Goal: Information Seeking & Learning: Compare options

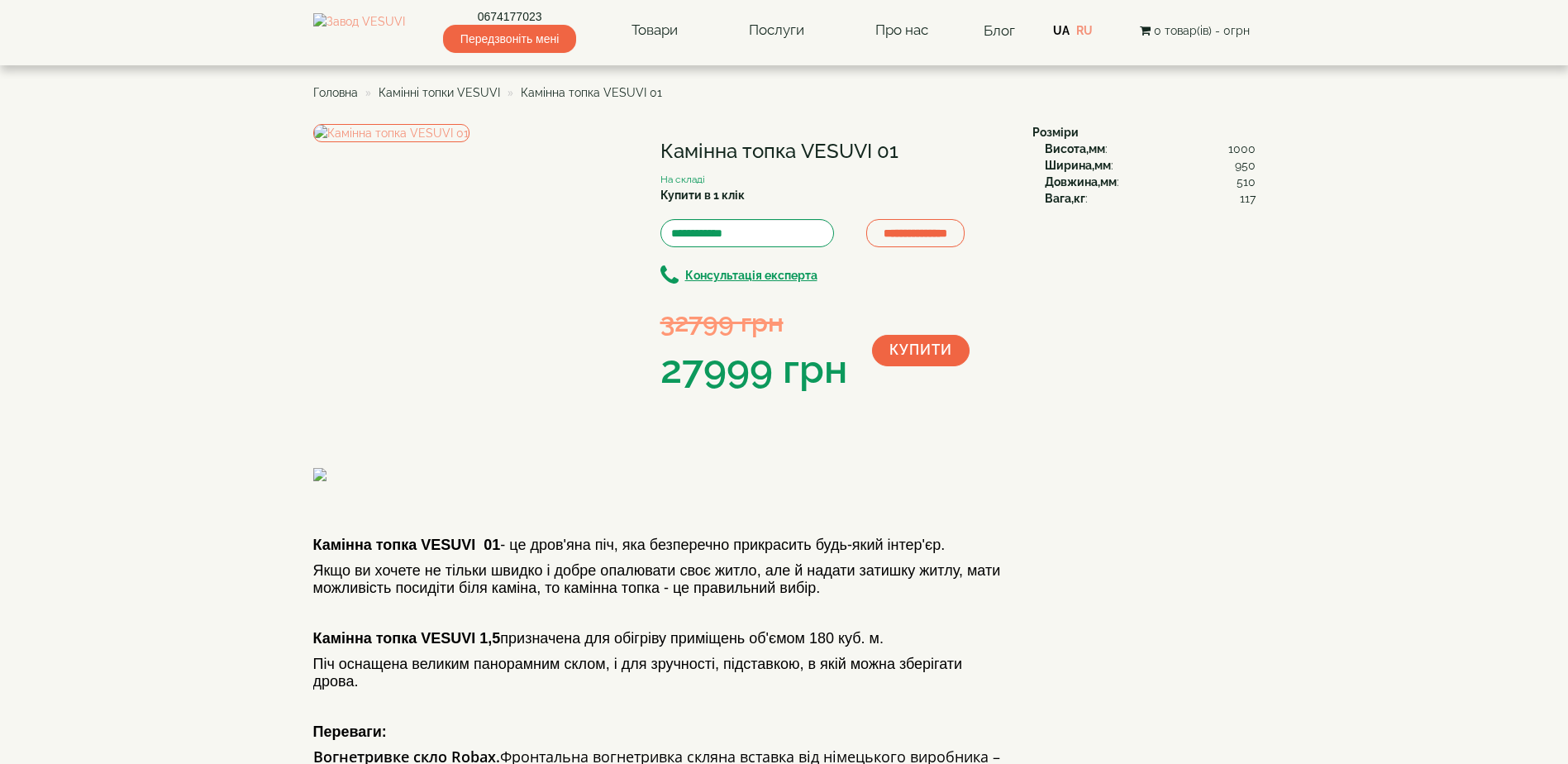
click at [474, 93] on span "Камінні топки VESUVI" at bounding box center [439, 92] width 121 height 13
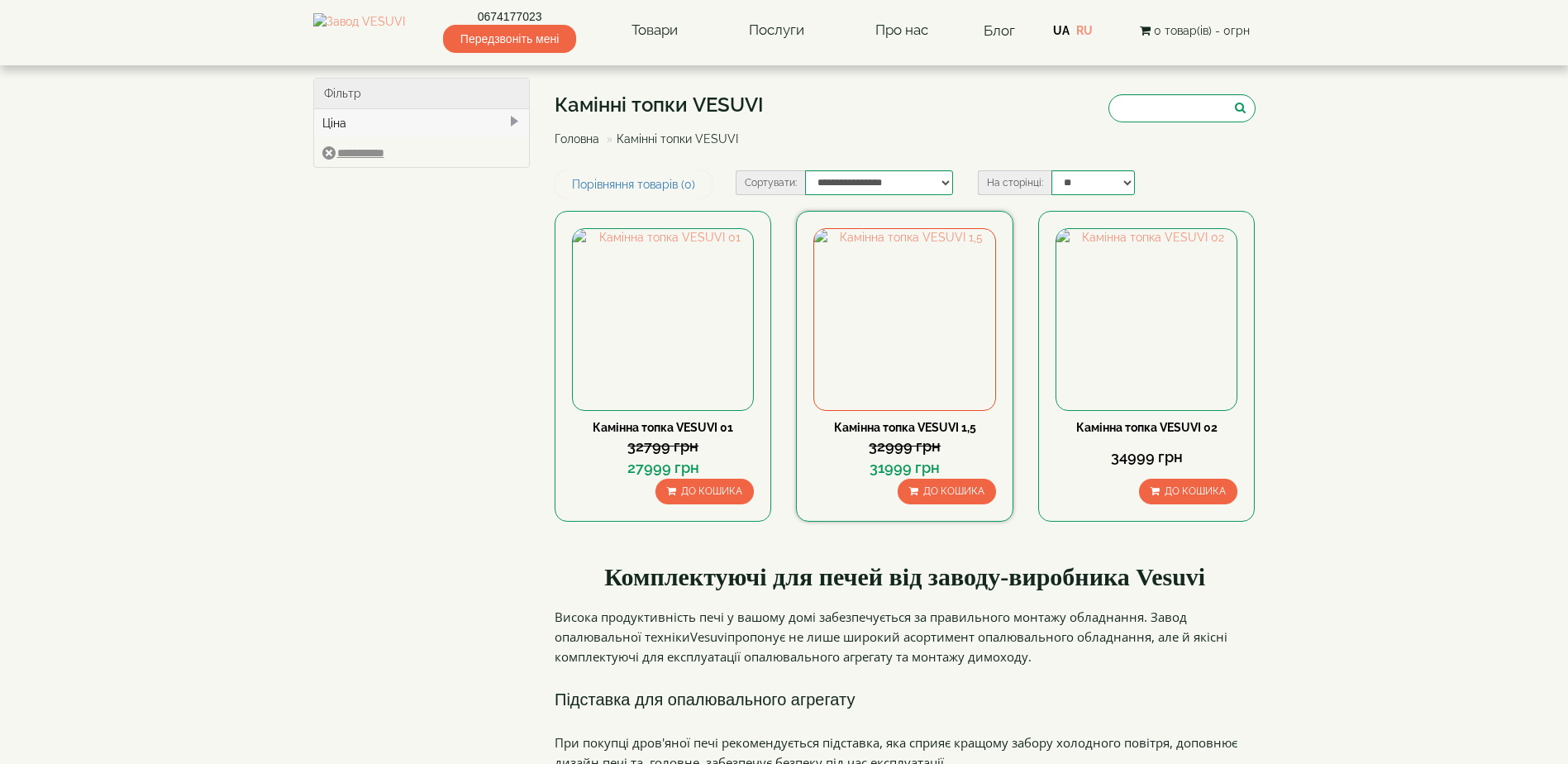
click at [910, 429] on link "Камінна топка VESUVI 1,5" at bounding box center [905, 427] width 142 height 13
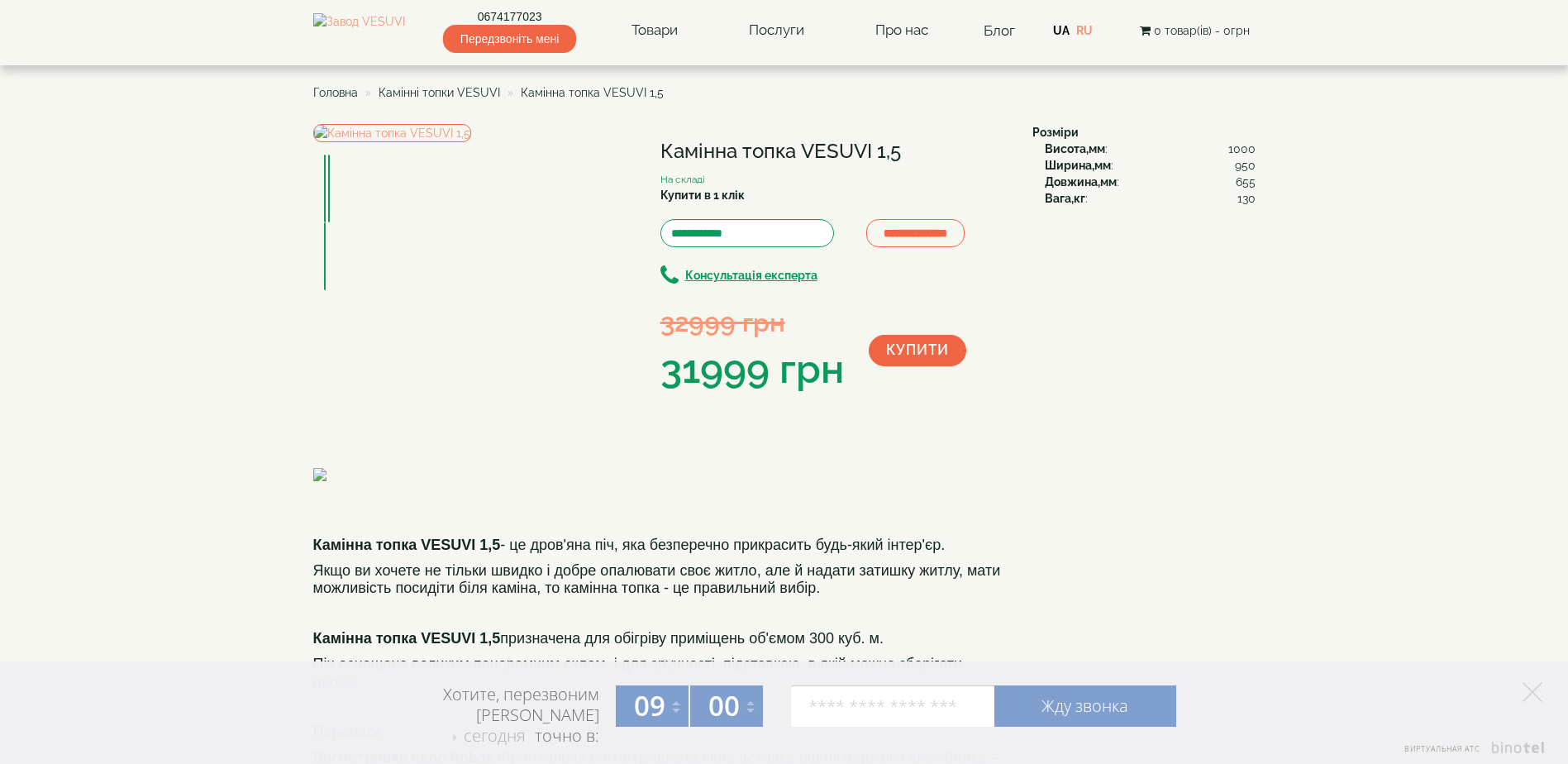
click at [459, 94] on span "Камінні топки VESUVI" at bounding box center [439, 92] width 121 height 13
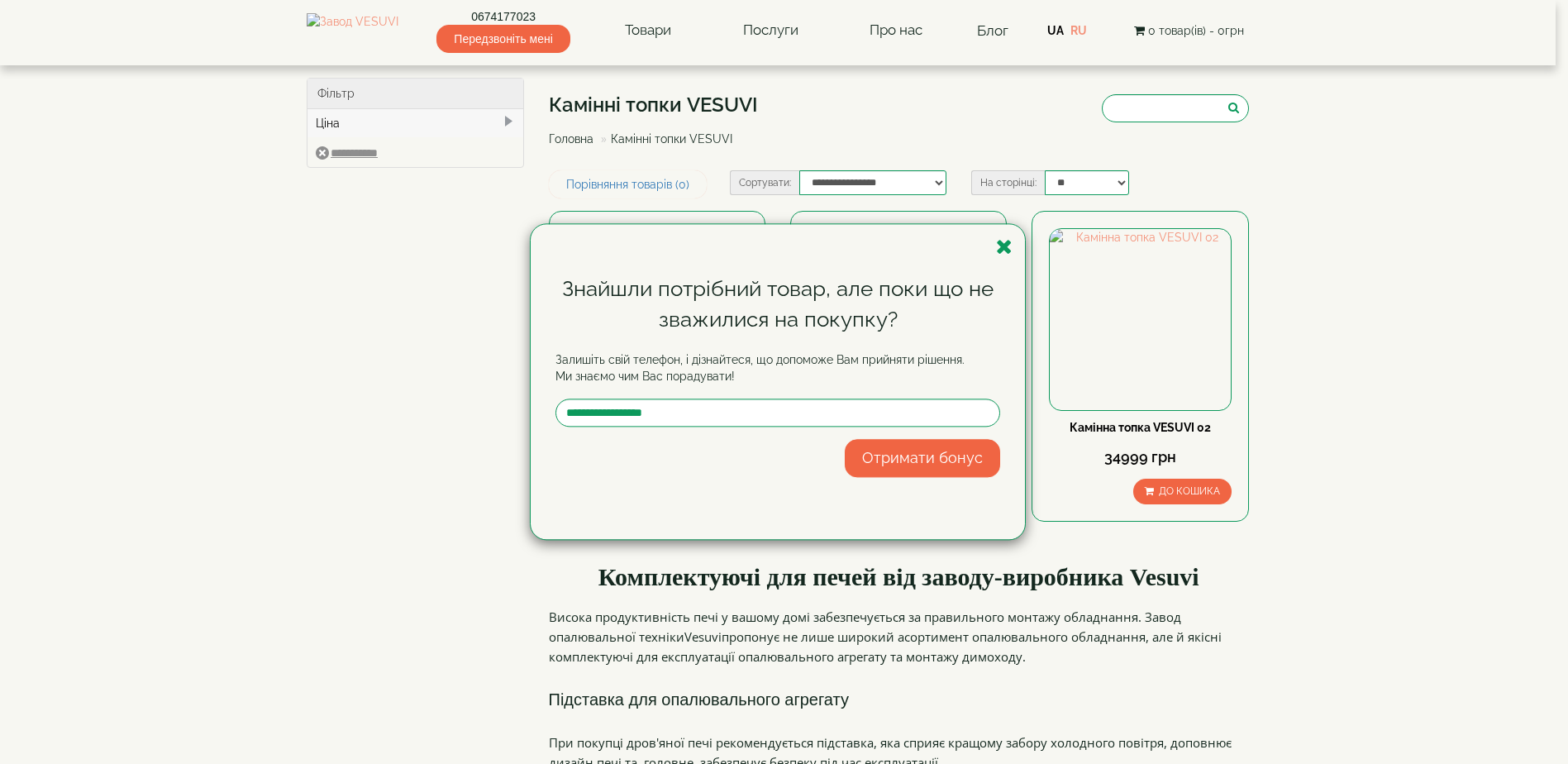
click at [566, 141] on div "Знайшли потрібний товар, але поки що не зважилися на покупку? Залишіть свій тел…" at bounding box center [784, 382] width 1568 height 764
click at [670, 34] on div "Знайшли потрібний товар, але поки що не зважилися на покупку? Залишіть свій тел…" at bounding box center [784, 382] width 1568 height 764
click at [1006, 241] on icon "button" at bounding box center [1004, 247] width 17 height 20
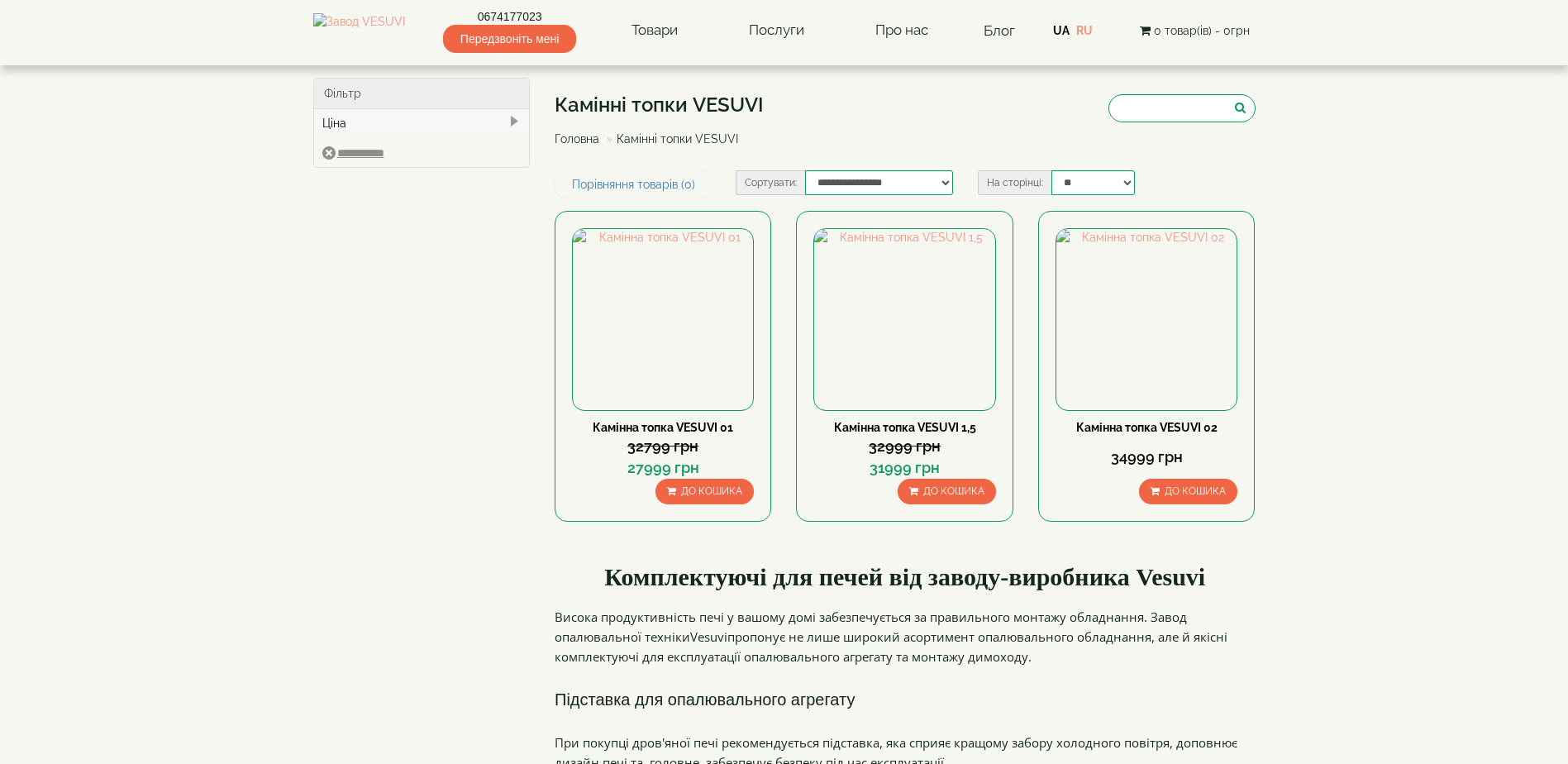
click at [583, 133] on link "Головна" at bounding box center [577, 139] width 44 height 13
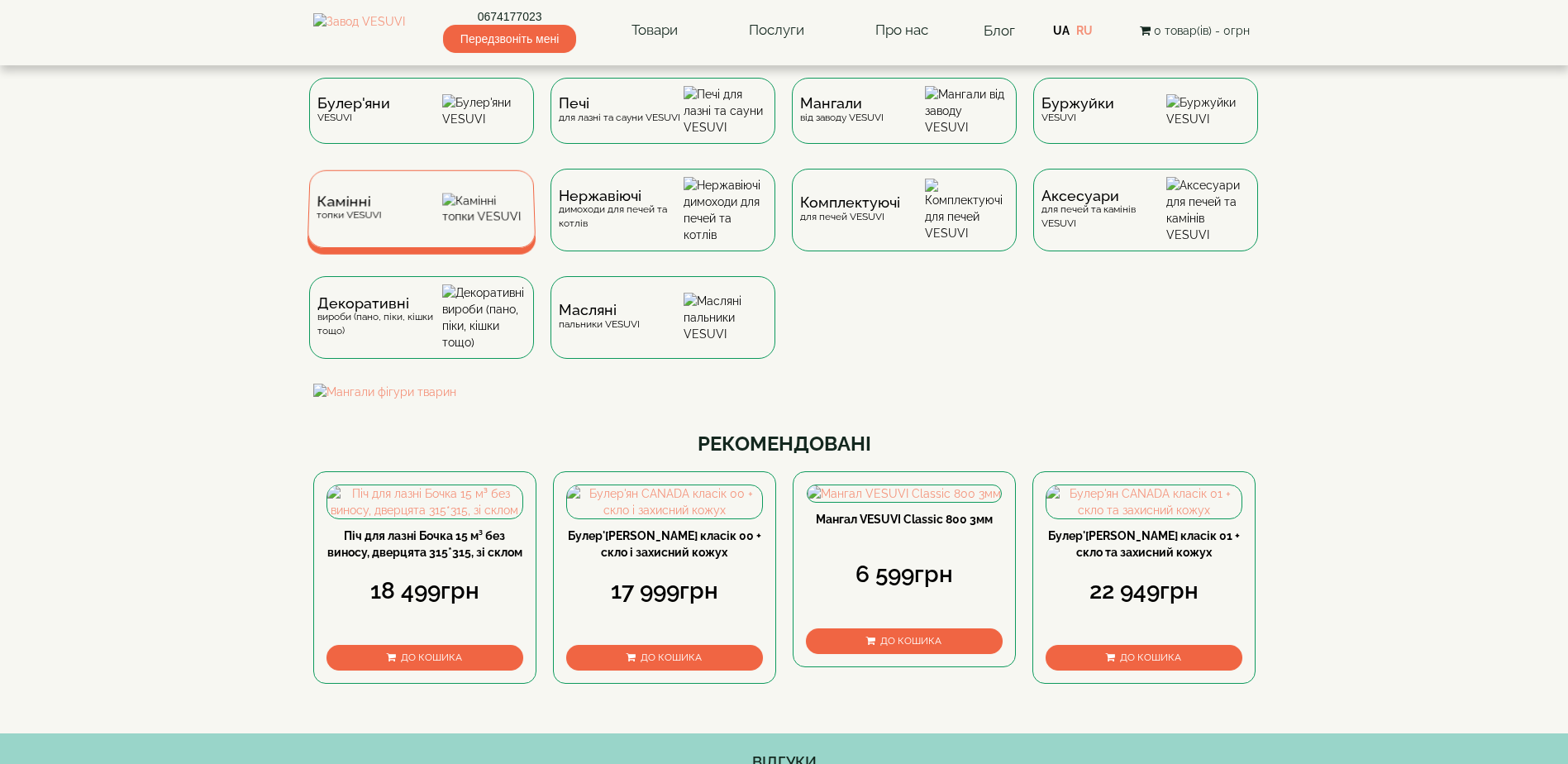
click at [352, 208] on span "Камінні" at bounding box center [349, 202] width 65 height 12
